Goal: Navigation & Orientation: Find specific page/section

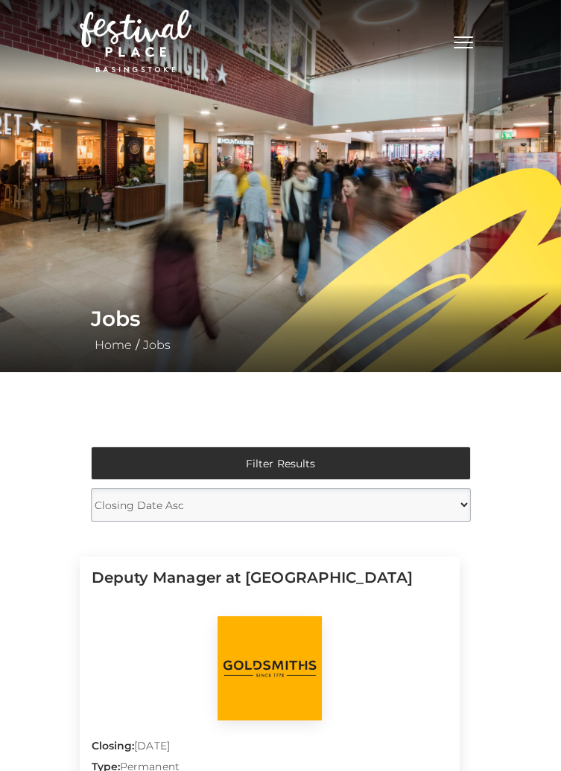
click at [463, 37] on span "Toggle navigation" at bounding box center [462, 36] width 19 height 1
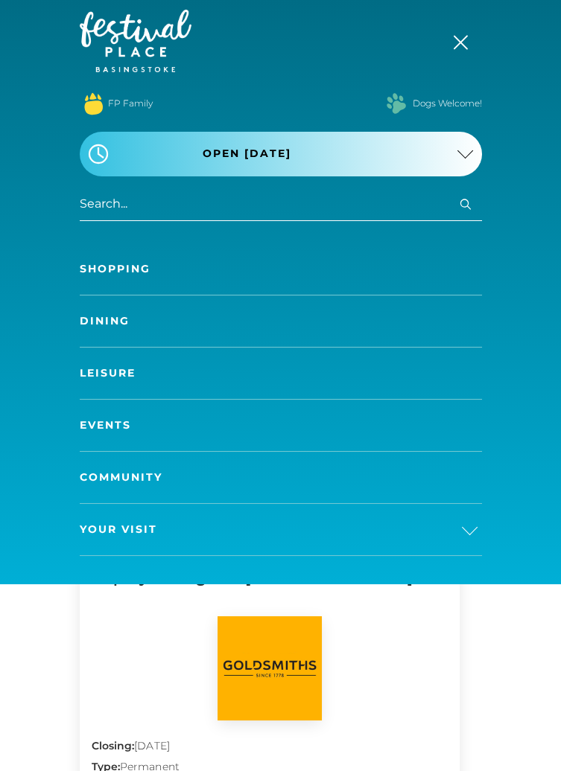
click at [114, 267] on link "Shopping" at bounding box center [281, 268] width 402 height 51
click at [120, 274] on link "Shopping" at bounding box center [281, 268] width 402 height 51
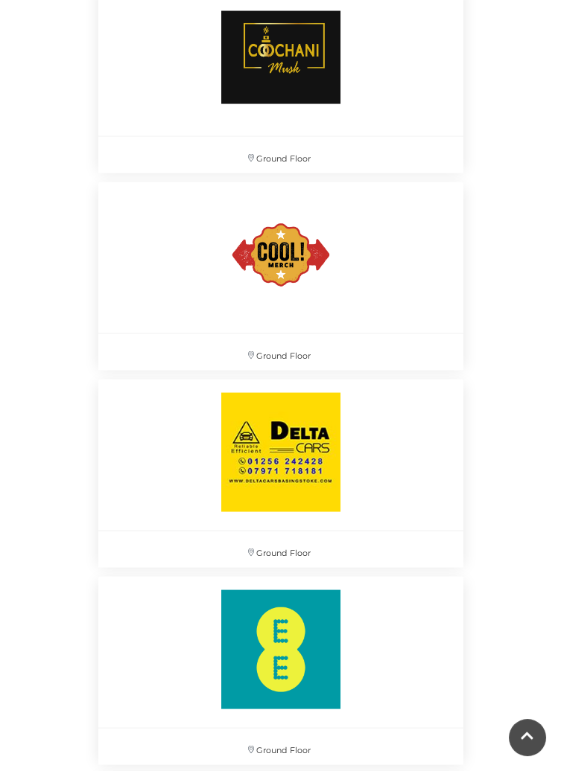
scroll to position [4920, 0]
click at [277, 258] on img at bounding box center [280, 254] width 164 height 165
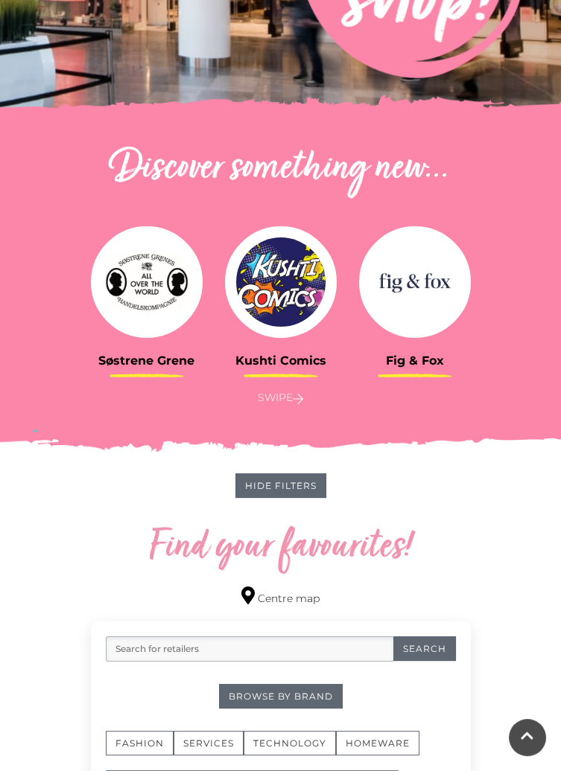
scroll to position [0, 0]
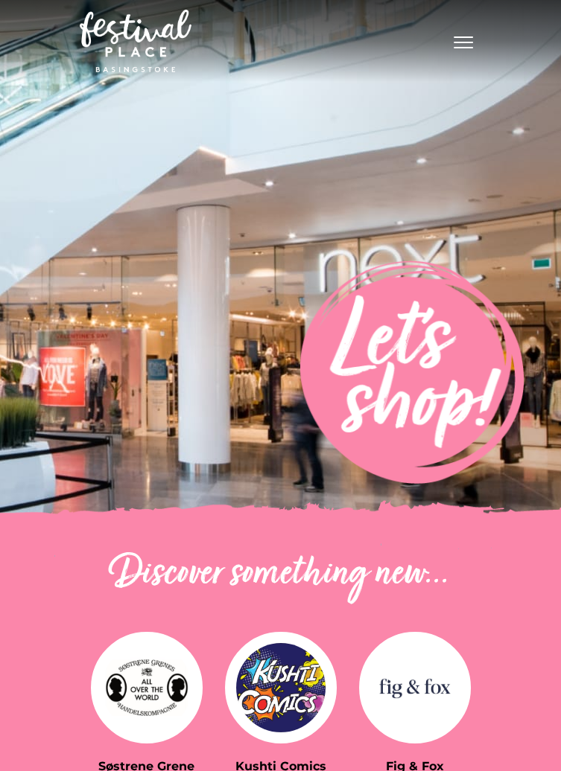
click at [465, 38] on button "Toggle navigation" at bounding box center [462, 41] width 37 height 22
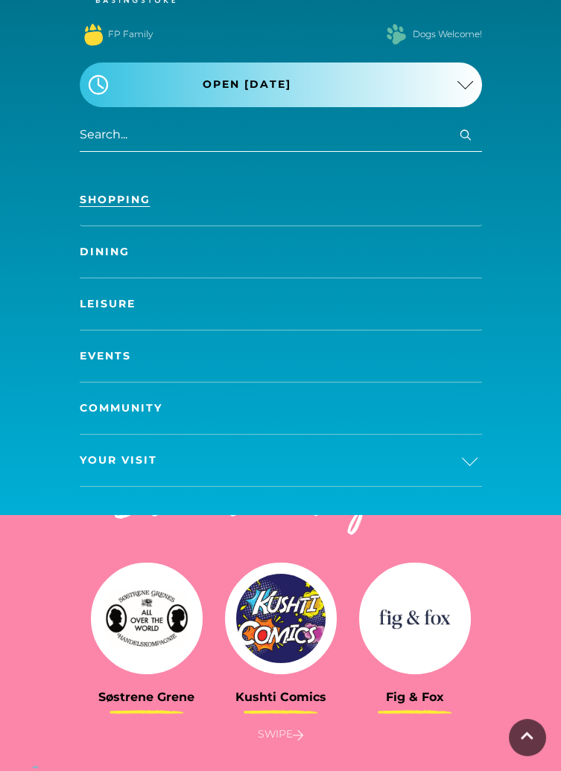
scroll to position [70, 0]
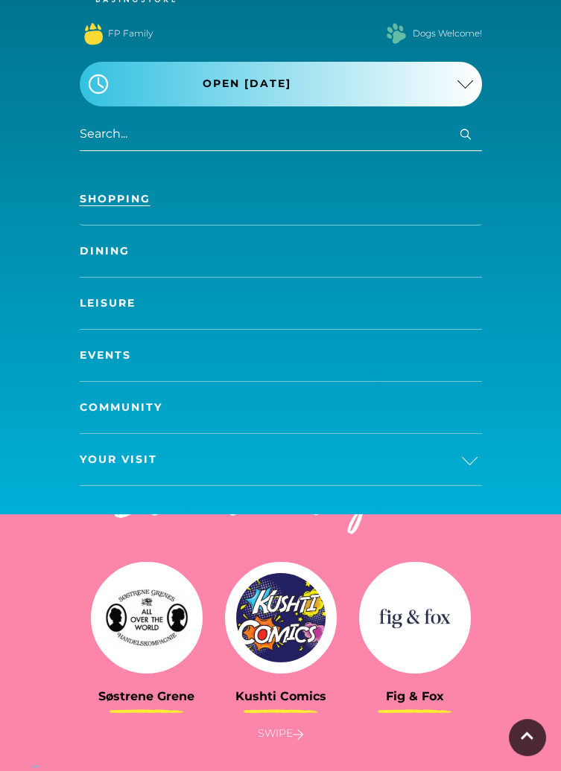
click at [103, 359] on link "Events" at bounding box center [281, 355] width 402 height 51
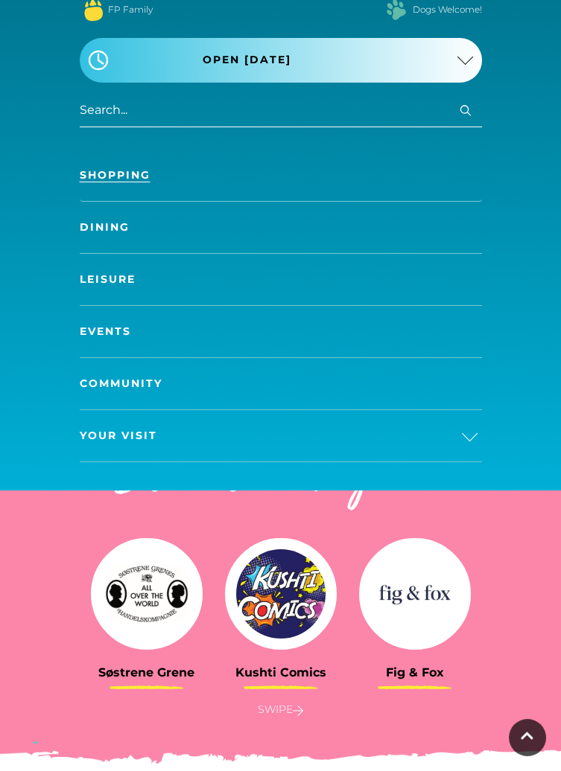
scroll to position [141, 0]
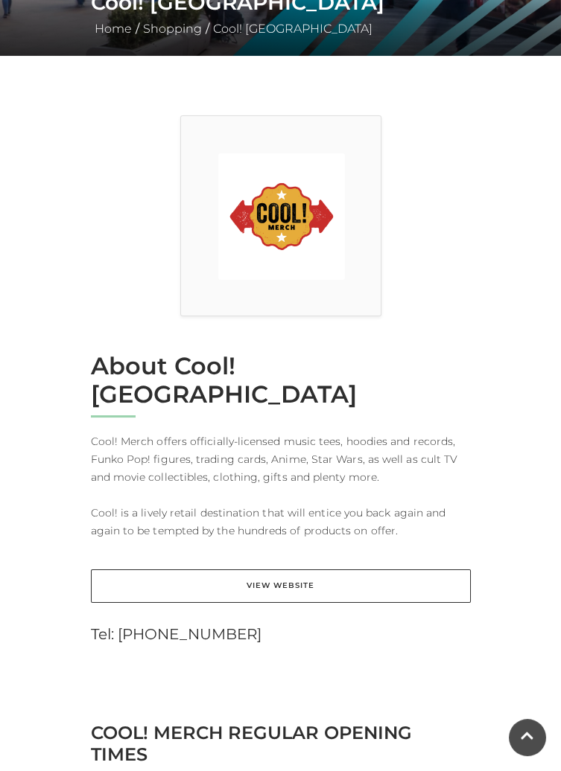
scroll to position [319, 0]
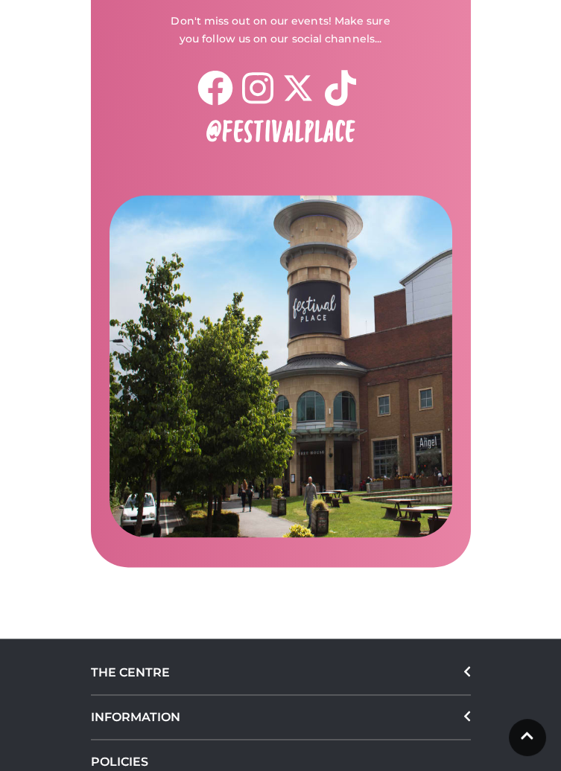
scroll to position [3595, 0]
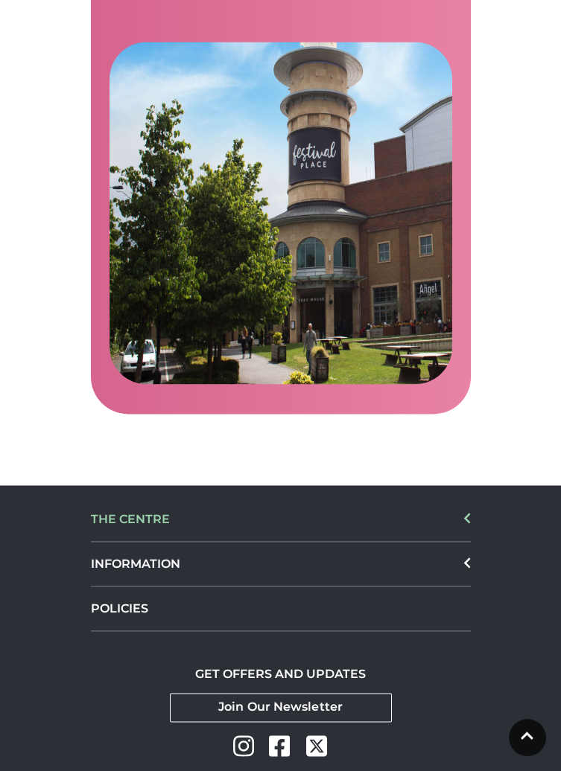
click at [135, 526] on div "THE CENTRE" at bounding box center [281, 519] width 380 height 45
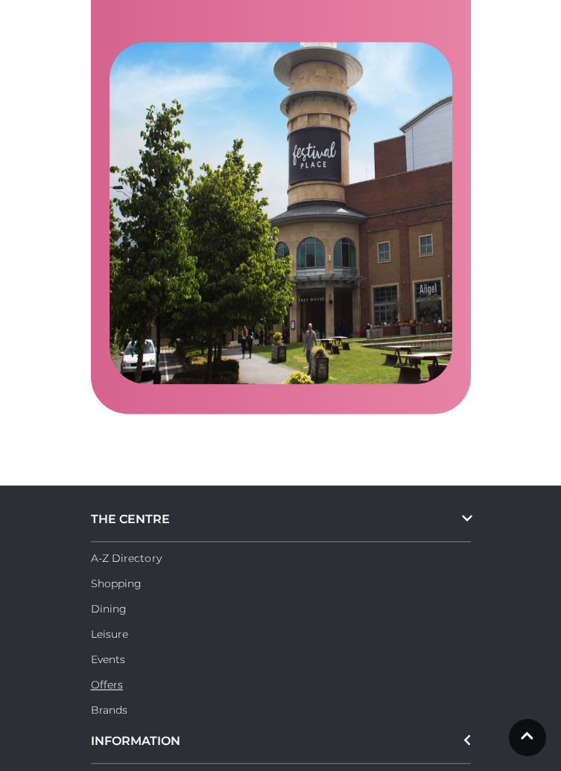
click at [104, 680] on link "Offers" at bounding box center [107, 684] width 33 height 13
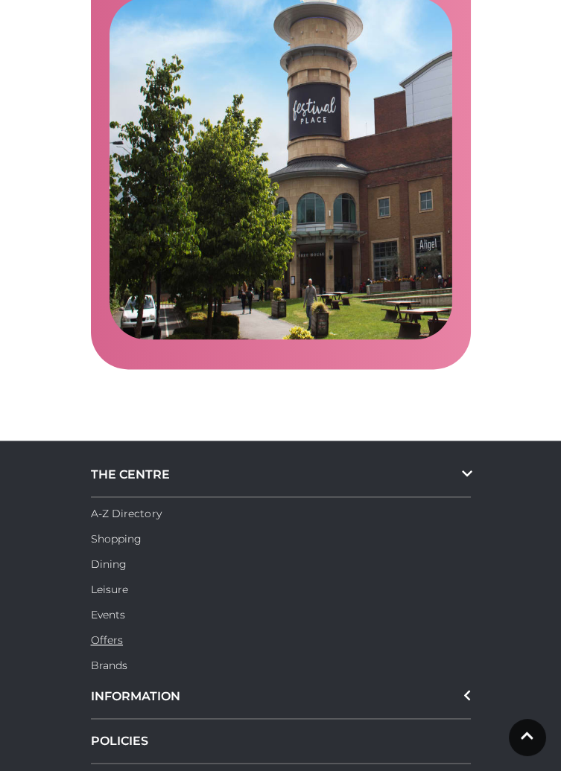
scroll to position [3666, 0]
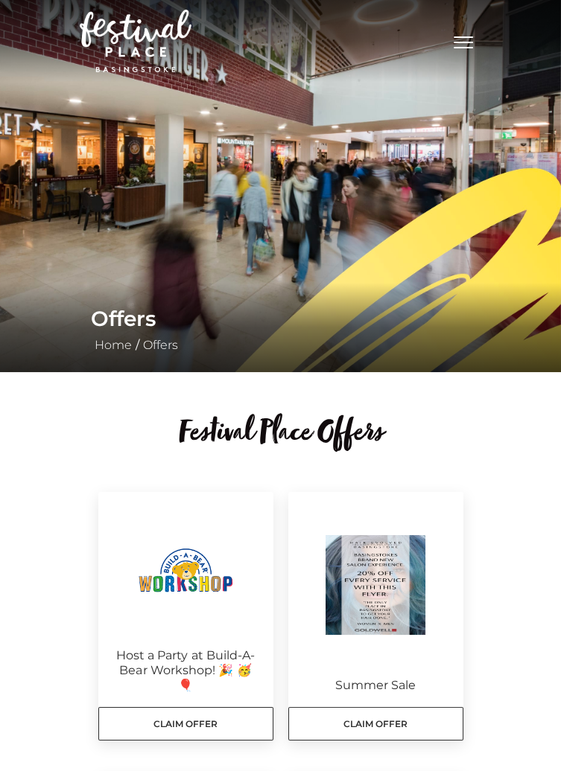
click at [461, 48] on span "Toggle navigation" at bounding box center [462, 47] width 19 height 1
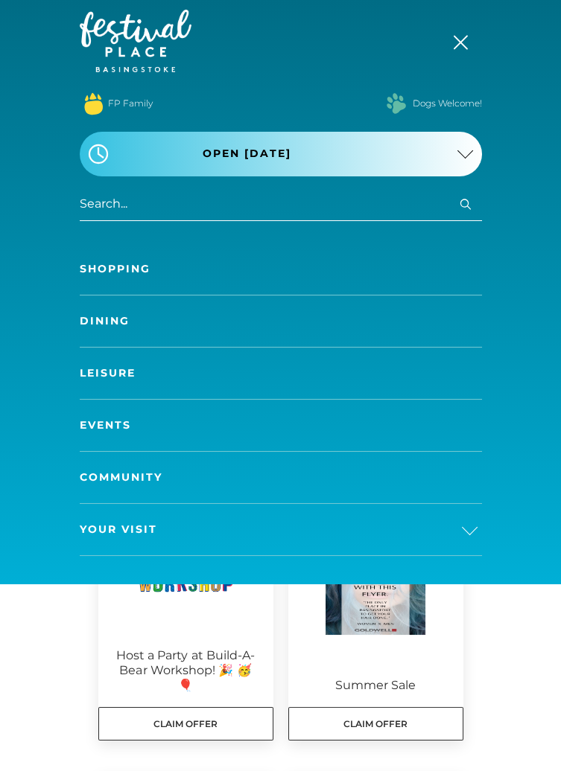
click at [124, 267] on link "Shopping" at bounding box center [281, 268] width 402 height 51
